Goal: Information Seeking & Learning: Understand process/instructions

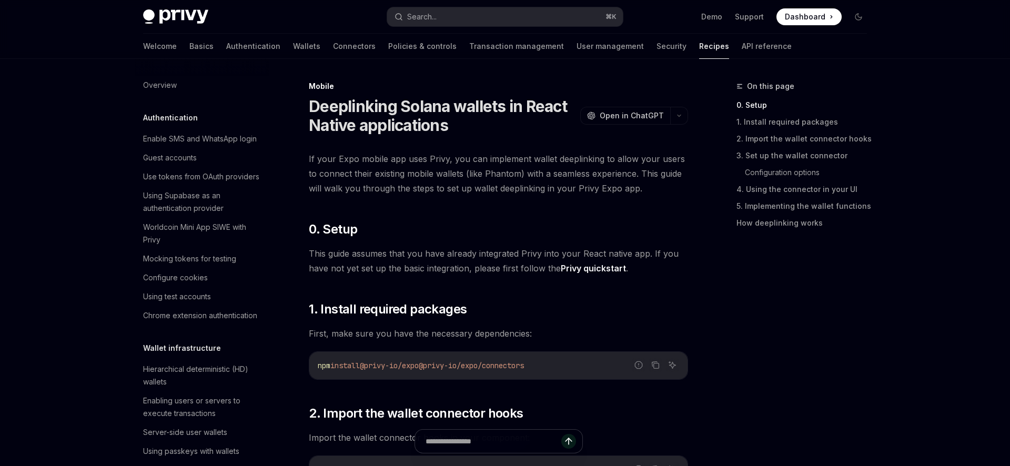
scroll to position [1104, 0]
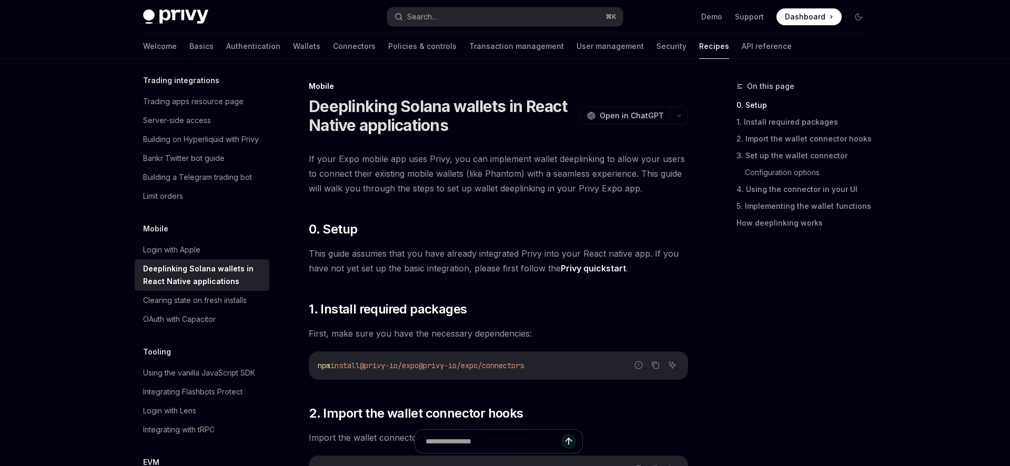
type textarea "*"
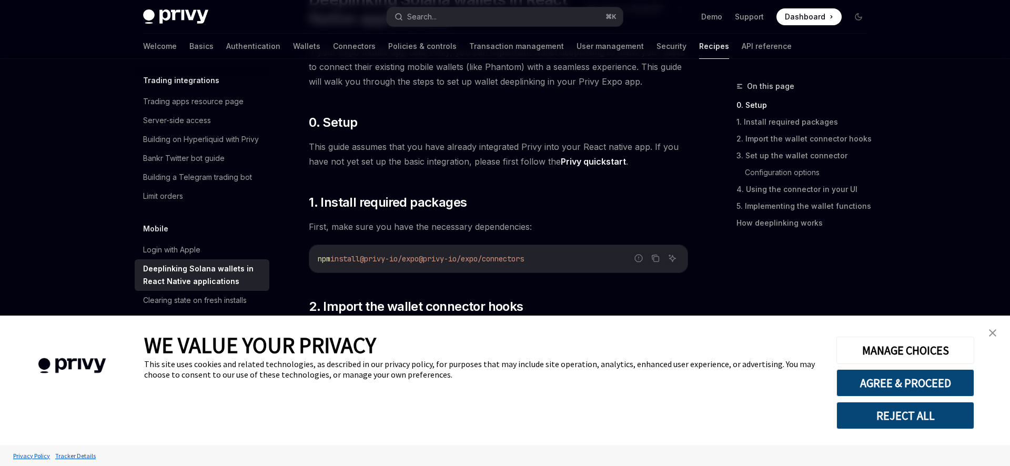
scroll to position [145, 0]
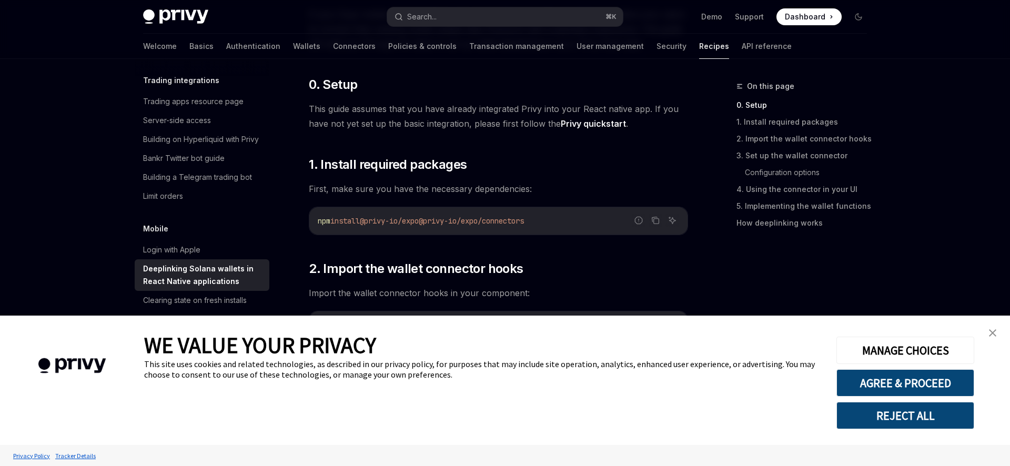
click at [986, 333] on link "close banner" at bounding box center [992, 332] width 21 height 21
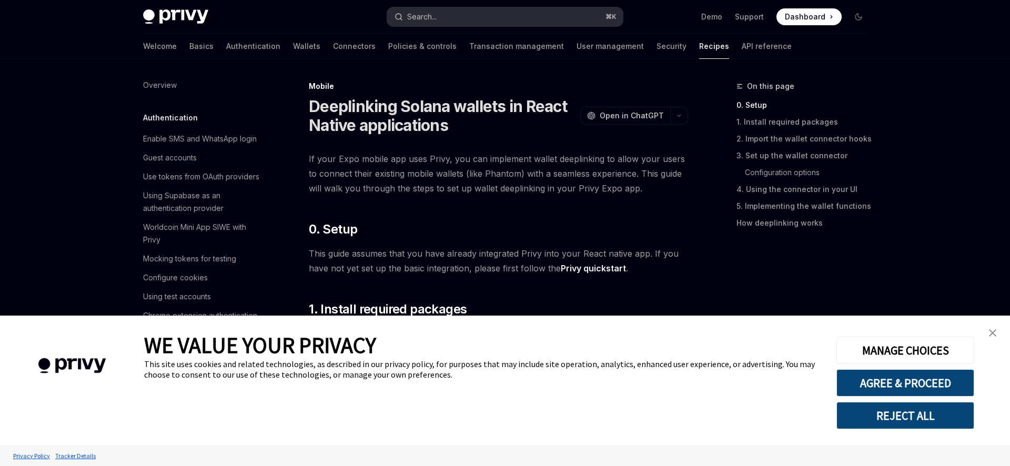
scroll to position [1104, 0]
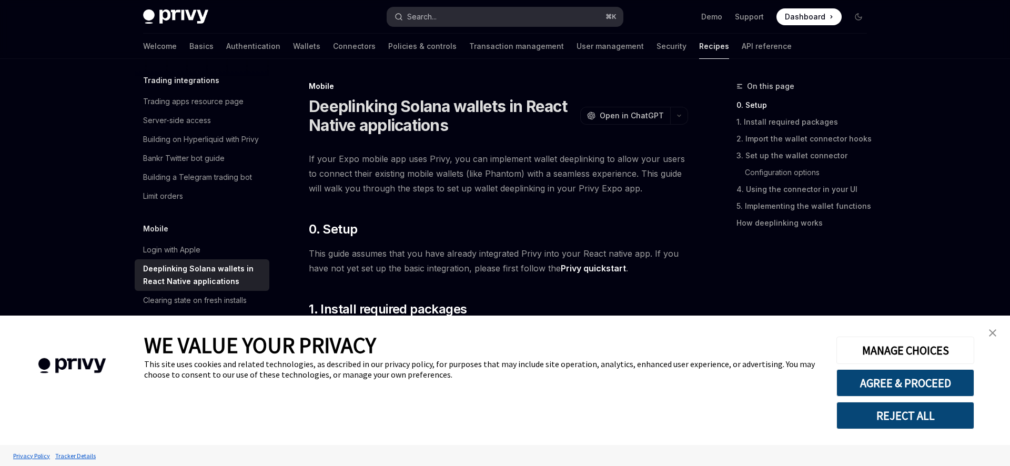
click at [489, 17] on button "Search... ⌘ K" at bounding box center [505, 16] width 236 height 19
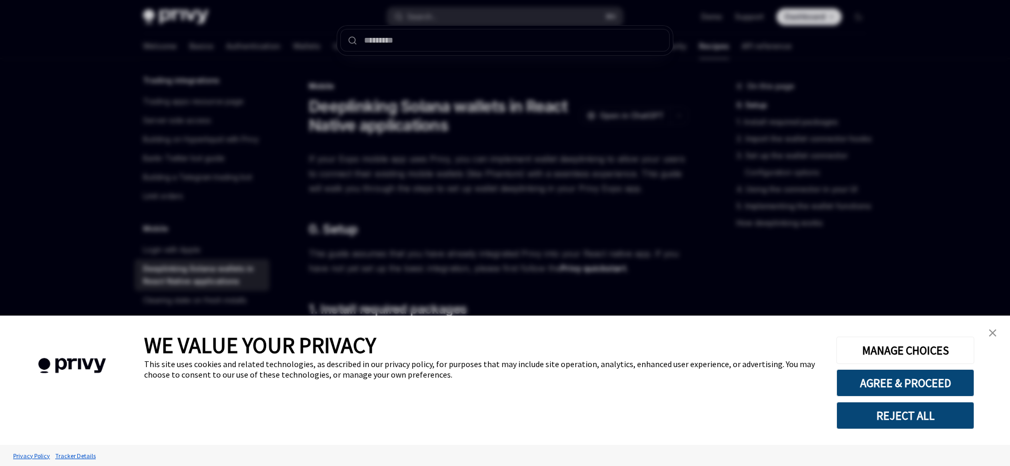
scroll to position [0, 0]
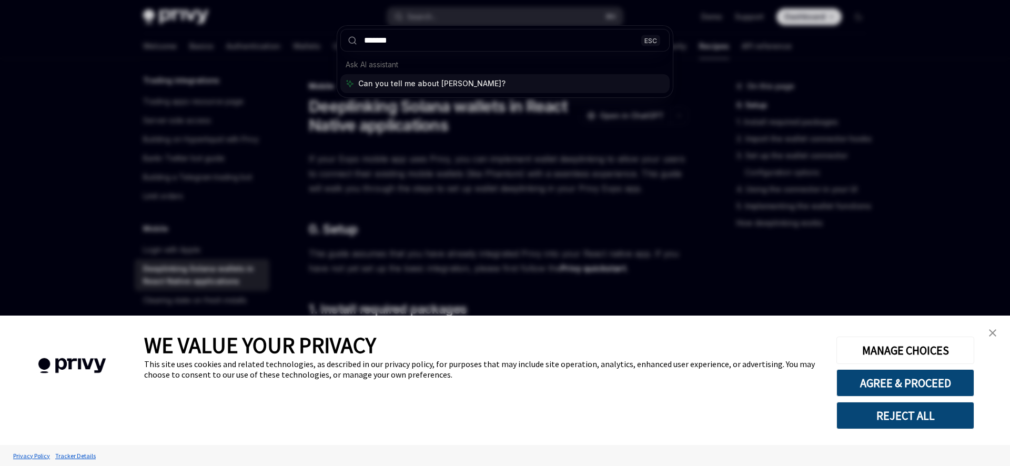
type input "********"
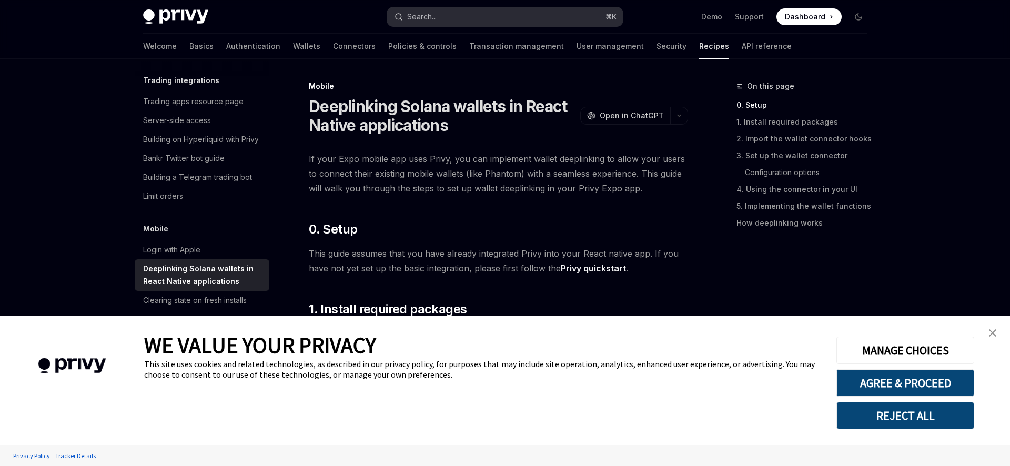
scroll to position [59, 0]
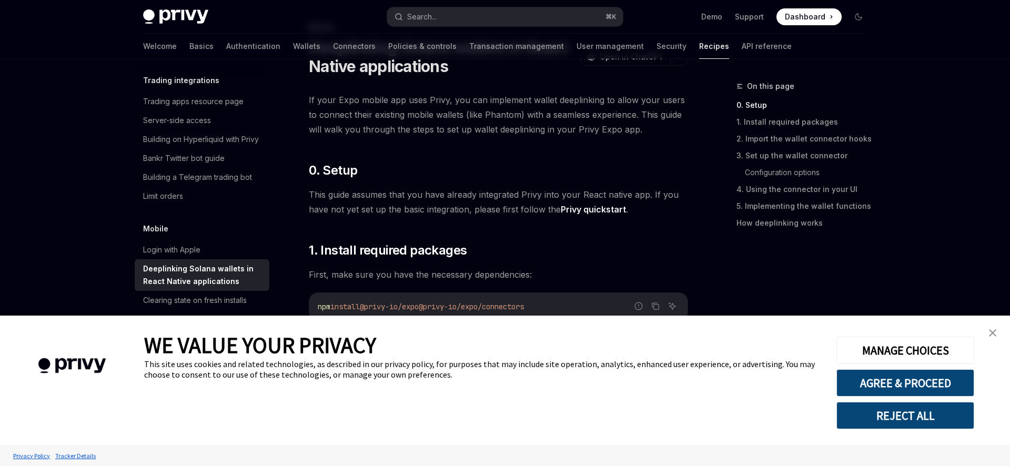
click at [990, 338] on link "close banner" at bounding box center [992, 332] width 21 height 21
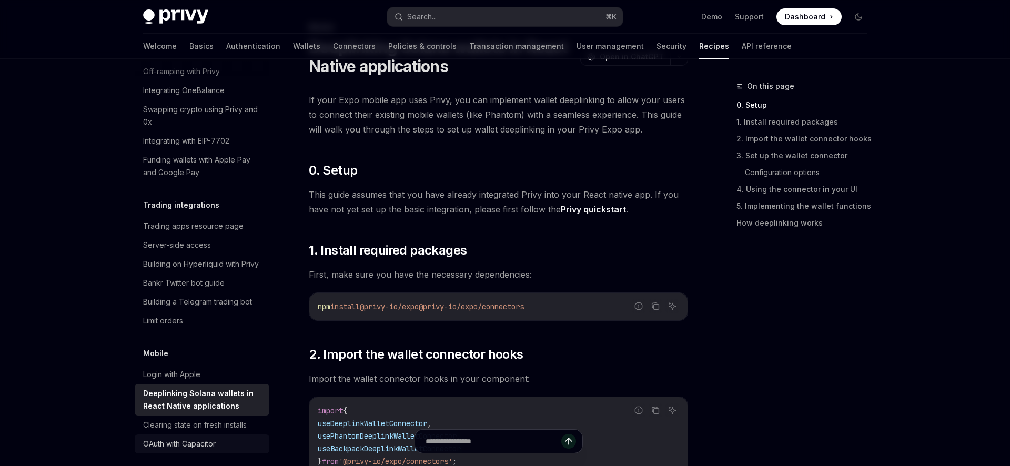
scroll to position [967, 0]
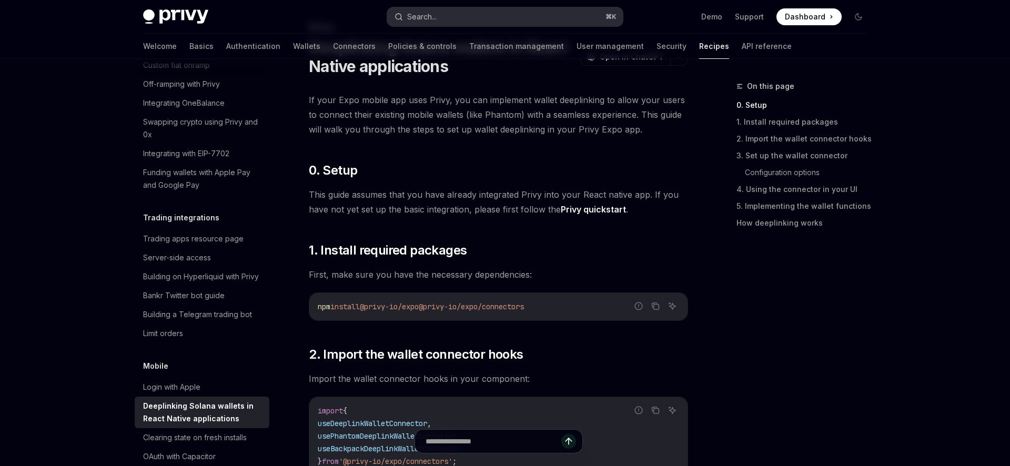
click at [420, 20] on div "Search..." at bounding box center [421, 17] width 29 height 13
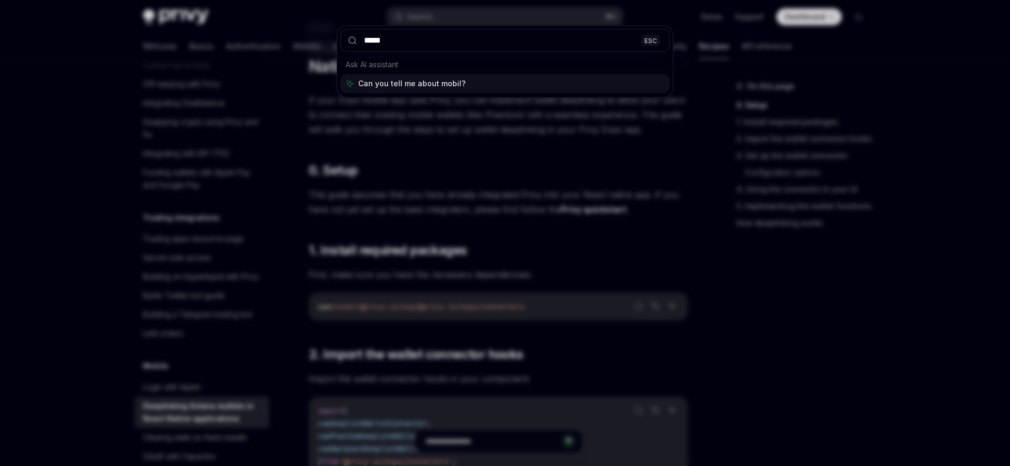
type input "******"
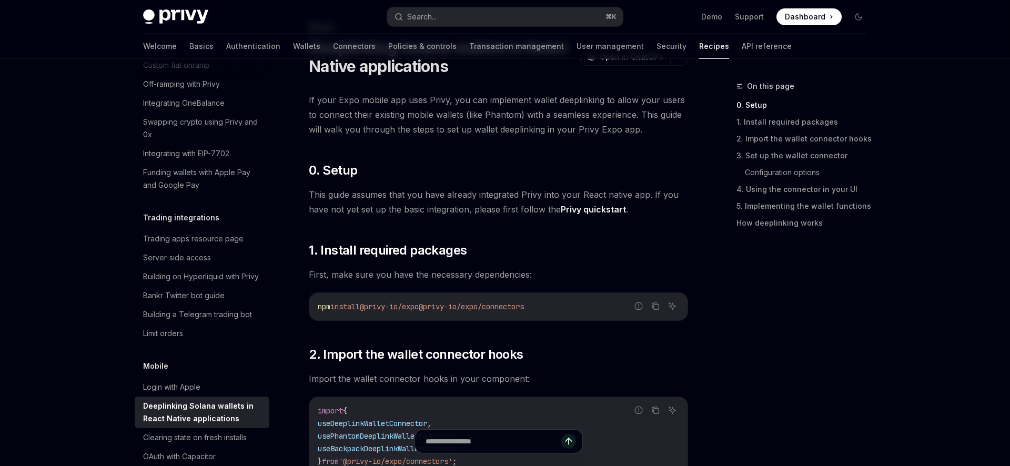
type textarea "*"
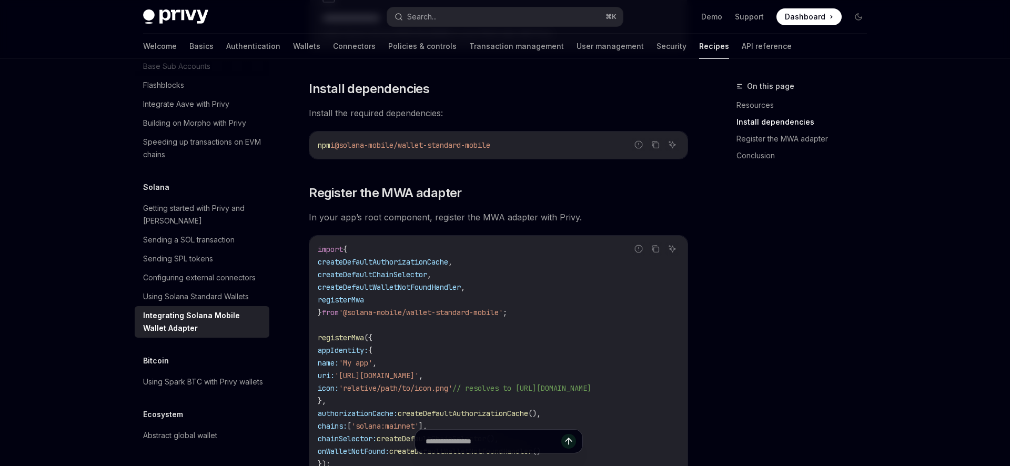
scroll to position [296, 0]
click at [503, 311] on span "'@solana-mobile/wallet-standard-mobile'" at bounding box center [421, 310] width 164 height 9
drag, startPoint x: 517, startPoint y: 311, endPoint x: 419, endPoint y: 311, distance: 97.8
click at [419, 311] on span "'@solana-mobile/wallet-standard-mobile'" at bounding box center [421, 310] width 164 height 9
copy span "wallet-standard-mobile"
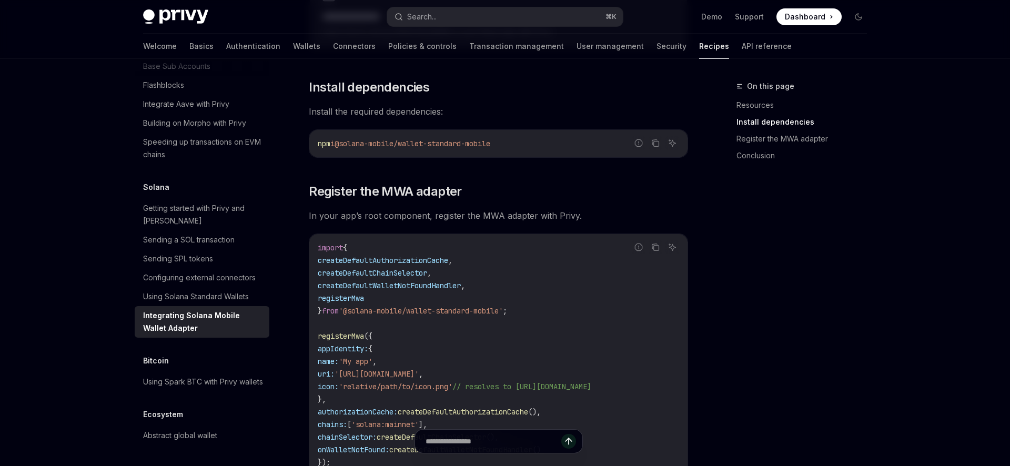
click at [392, 294] on code "import { createDefaultAuthorizationCache , createDefaultChainSelector , createD…" at bounding box center [498, 354] width 361 height 227
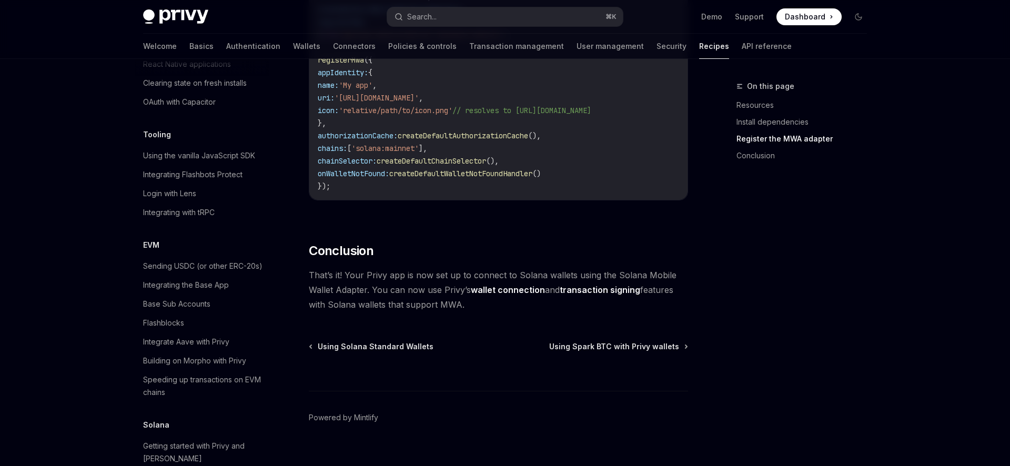
scroll to position [575, 0]
